Goal: Subscribe to service/newsletter

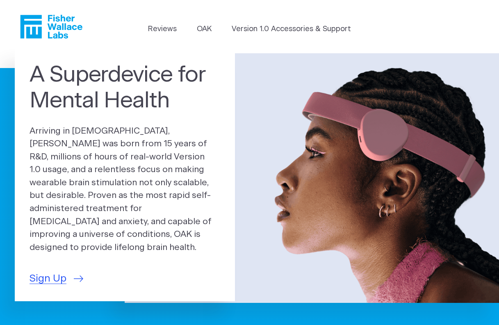
click at [298, 19] on header "Reviews [GEOGRAPHIC_DATA] Version 1.0 Accessories & Support" at bounding box center [249, 26] width 499 height 53
click at [44, 272] on span "Sign Up" at bounding box center [47, 278] width 37 height 15
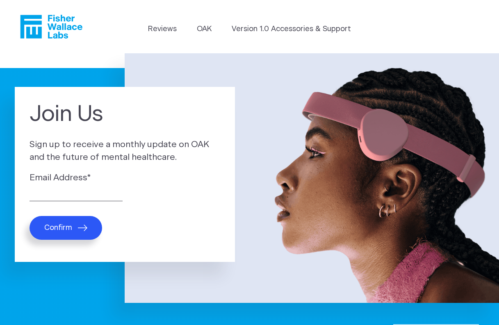
click at [319, 21] on header "Reviews OAK Version 1.0 Accessories & Support" at bounding box center [249, 26] width 499 height 53
click at [315, 28] on link "Version 1.0 Accessories & Support" at bounding box center [290, 29] width 119 height 11
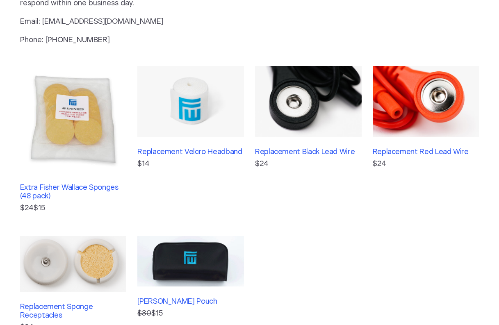
scroll to position [27, 0]
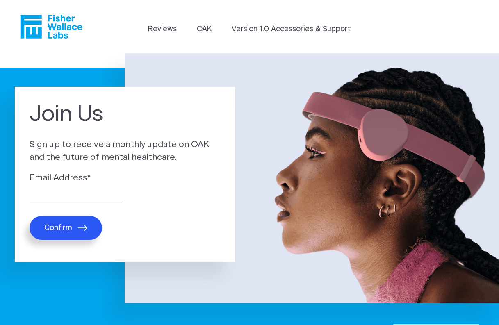
click at [65, 186] on div "Email Address *" at bounding box center [124, 186] width 191 height 30
click at [62, 195] on input "Email Address *" at bounding box center [75, 194] width 93 height 13
click at [29, 216] on button "Confirm" at bounding box center [65, 228] width 73 height 24
type input "lesliemdoll@gmail.com"
click at [29, 216] on button "Confirm" at bounding box center [65, 228] width 73 height 24
